Goal: Task Accomplishment & Management: Manage account settings

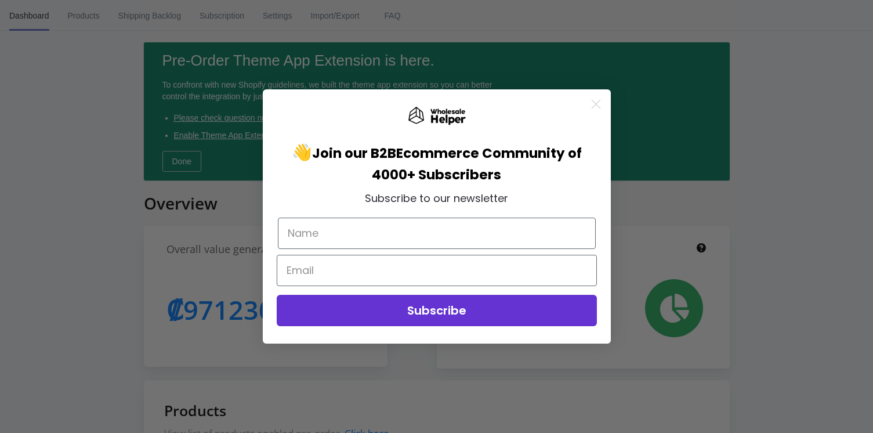
click at [84, 12] on div "Close dialog 👋 Join our B2B Ecommerce Community of 4000+ Subscribers Subscribe …" at bounding box center [436, 216] width 873 height 433
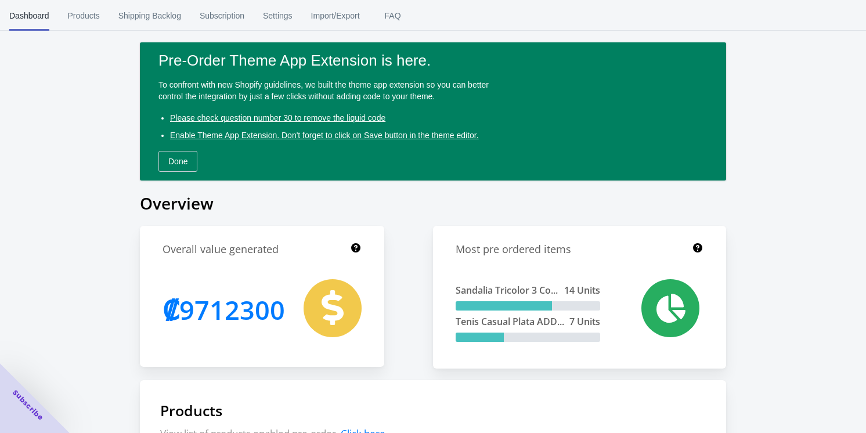
click at [84, 12] on span "Products" at bounding box center [84, 16] width 32 height 30
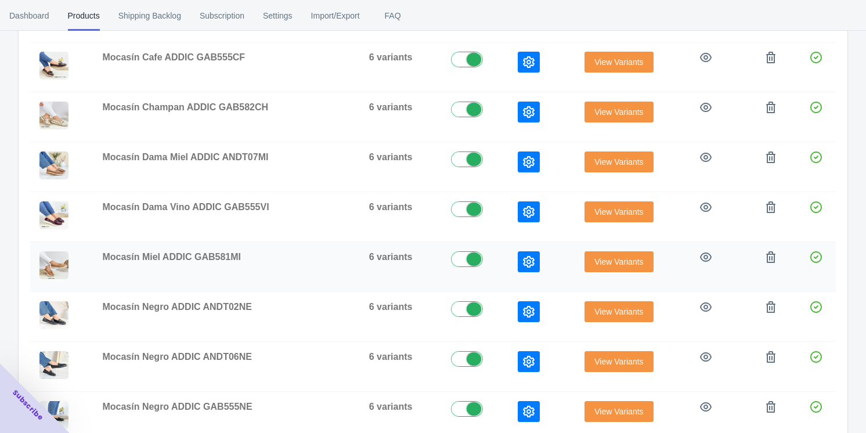
scroll to position [38, 0]
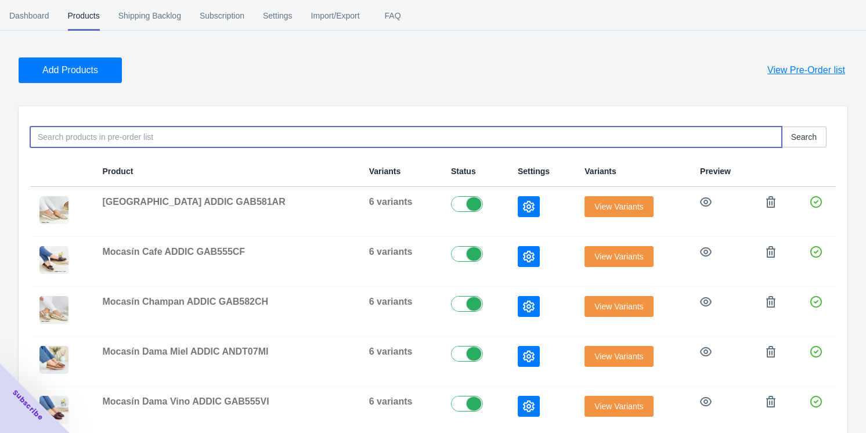
click at [86, 133] on input at bounding box center [405, 136] width 751 height 21
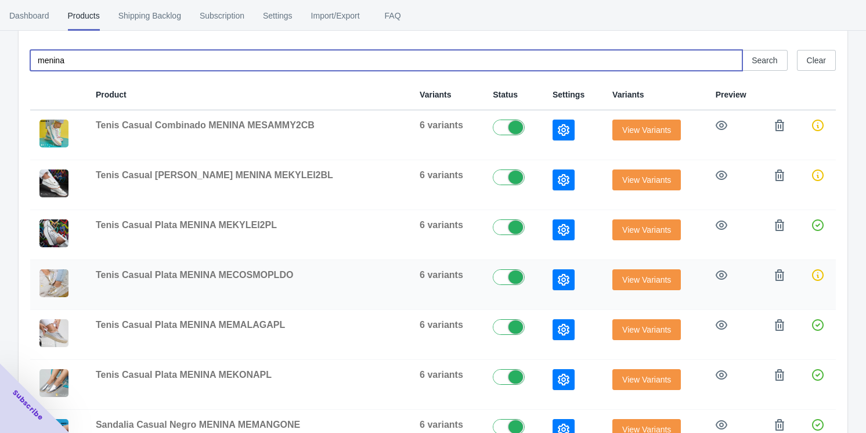
scroll to position [197, 0]
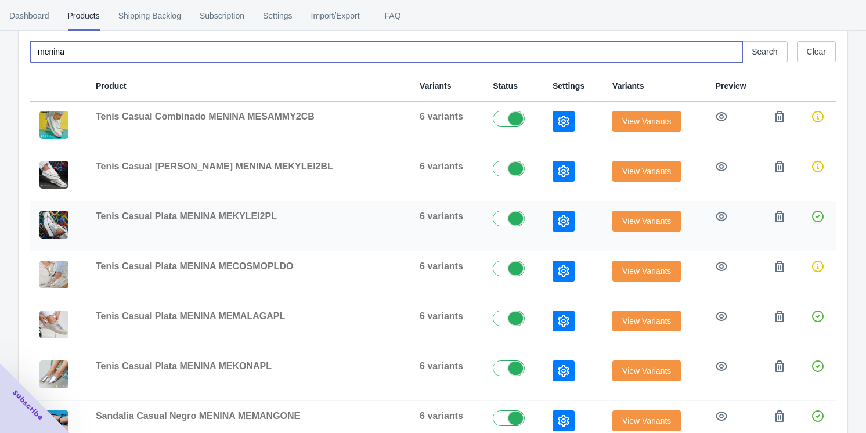
type input "menina"
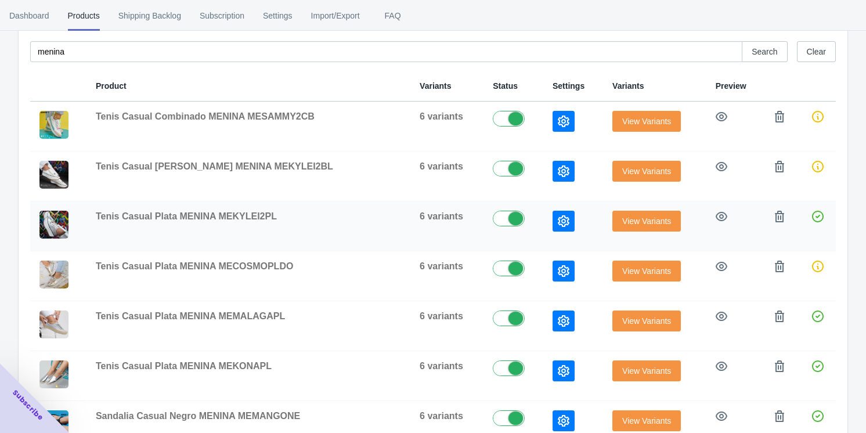
click at [174, 222] on td "Tenis Casual Plata MENINA MEKYLEI2PL" at bounding box center [248, 226] width 324 height 50
click at [612, 226] on button "View Variants" at bounding box center [646, 221] width 68 height 21
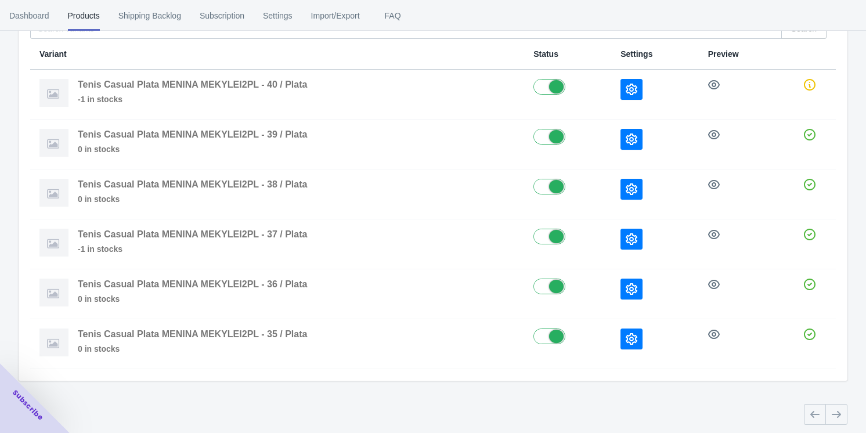
scroll to position [124, 0]
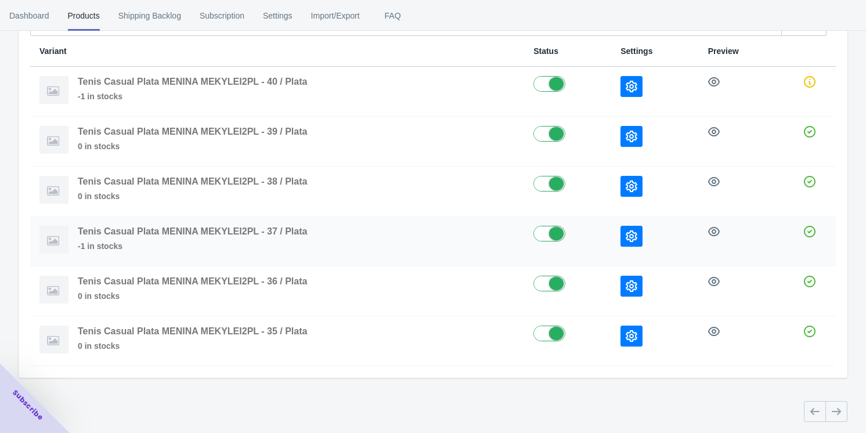
click at [632, 237] on icon "button" at bounding box center [632, 236] width 12 height 12
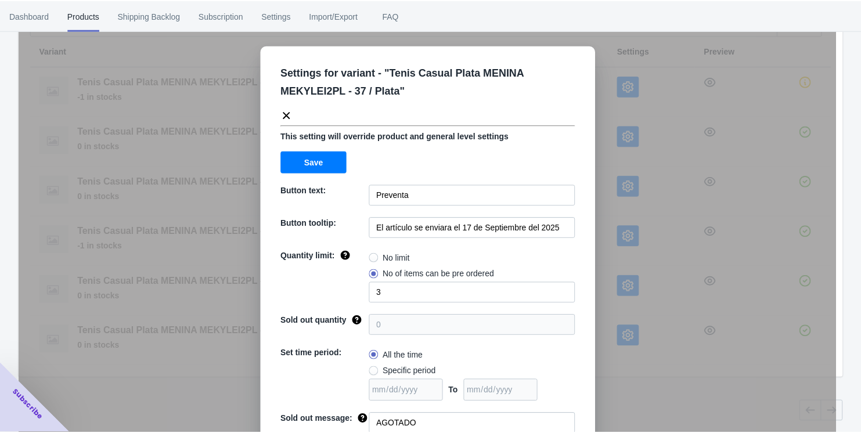
scroll to position [0, 0]
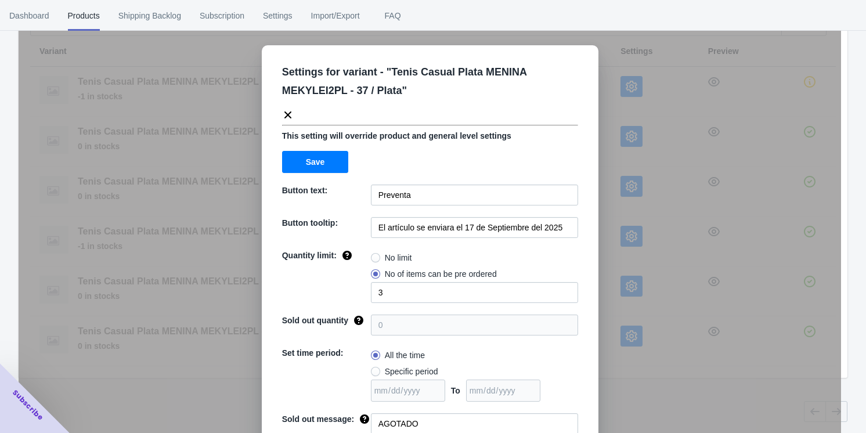
click at [432, 12] on ul "Dashboard Products Shipping Backlog Subscription Settings Import/Export FAQ" at bounding box center [433, 15] width 866 height 30
drag, startPoint x: 681, startPoint y: 132, endPoint x: 651, endPoint y: 147, distance: 33.7
click at [680, 133] on div "Settings for variant - " Tenis Casual Plata MENINA MEKYLEI2PL - 37 / Plata " Th…" at bounding box center [430, 245] width 822 height 433
